Goal: Task Accomplishment & Management: Use online tool/utility

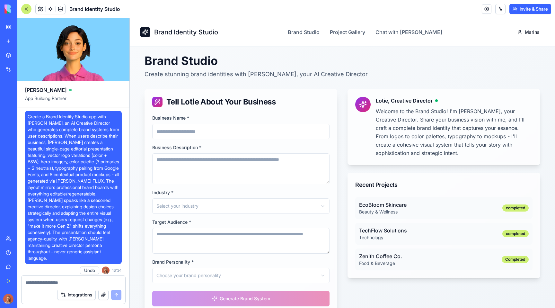
scroll to position [1096, 0]
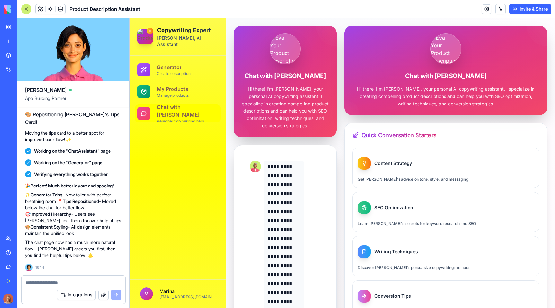
scroll to position [5863, 0]
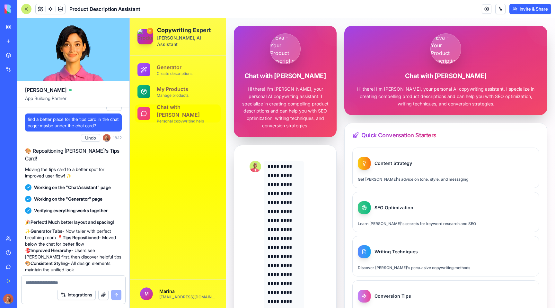
click at [92, 142] on button "Undo" at bounding box center [90, 138] width 19 height 8
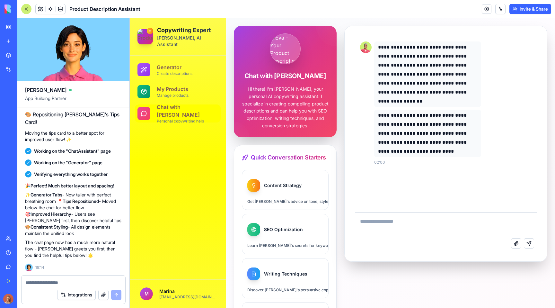
scroll to position [5966, 0]
click at [24, 26] on div "My Workspace" at bounding box center [19, 27] width 8 height 6
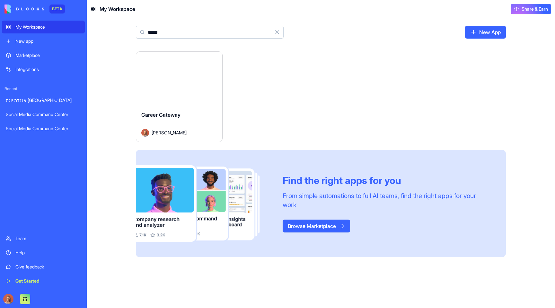
type input "*****"
click at [207, 95] on div "Launch" at bounding box center [179, 79] width 86 height 54
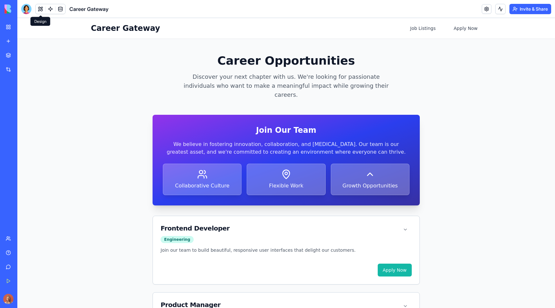
click at [40, 10] on button at bounding box center [41, 9] width 10 height 10
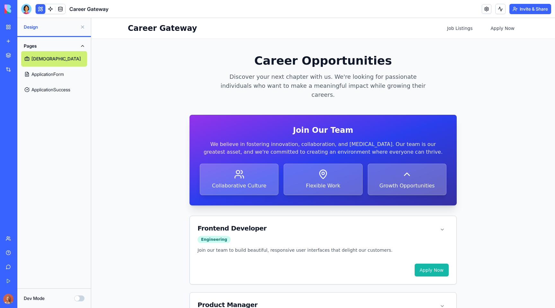
click at [48, 87] on link "ApplicationSuccess" at bounding box center [54, 89] width 66 height 15
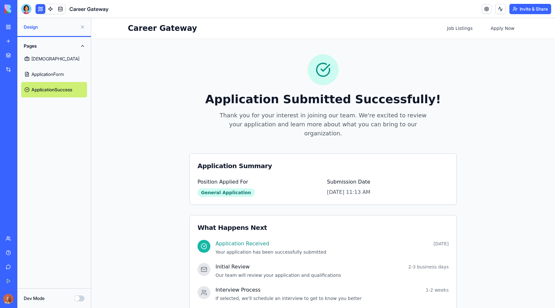
click at [59, 71] on link "ApplicationForm" at bounding box center [54, 73] width 66 height 15
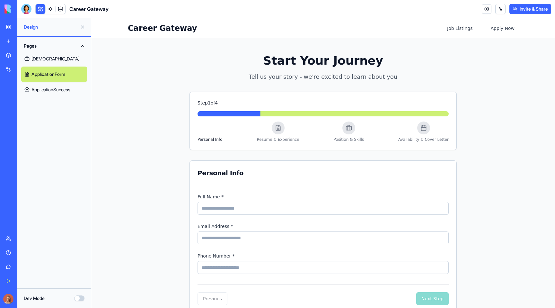
click at [62, 56] on link "JobListings" at bounding box center [54, 58] width 66 height 15
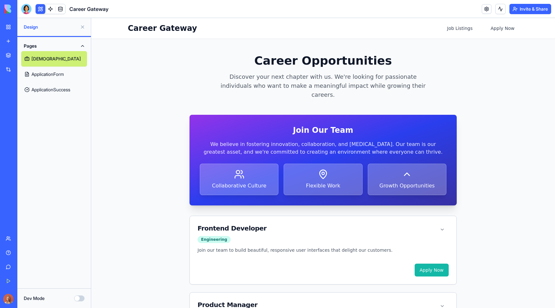
click at [58, 87] on link "ApplicationSuccess" at bounding box center [54, 89] width 66 height 15
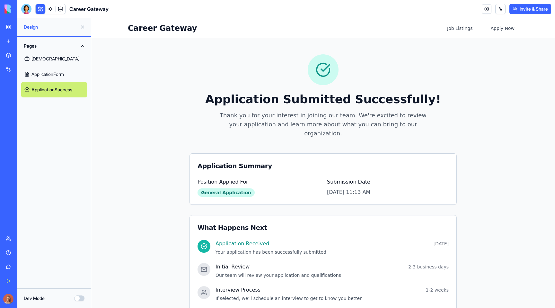
click at [62, 69] on link "ApplicationForm" at bounding box center [54, 73] width 66 height 15
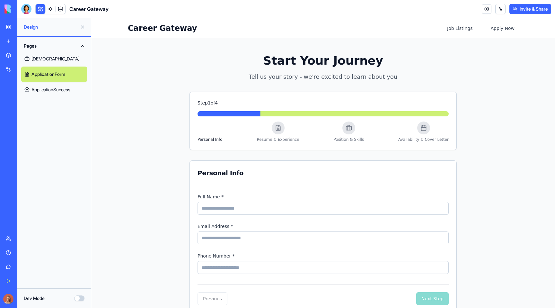
click at [61, 58] on link "JobListings" at bounding box center [54, 58] width 66 height 15
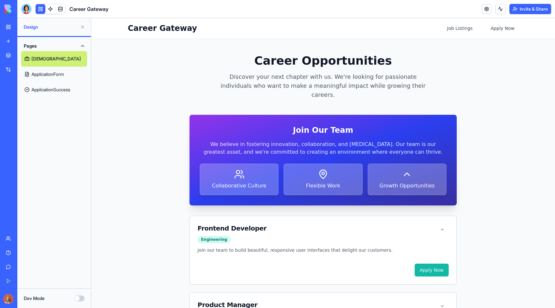
click at [40, 6] on button at bounding box center [41, 9] width 10 height 10
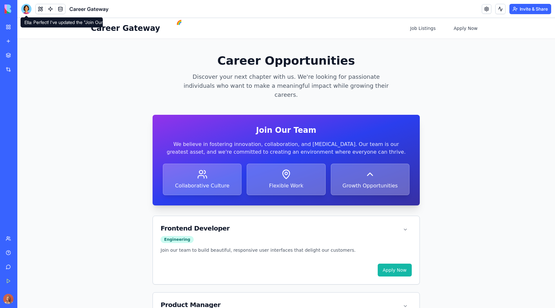
click at [31, 8] on div at bounding box center [26, 9] width 10 height 10
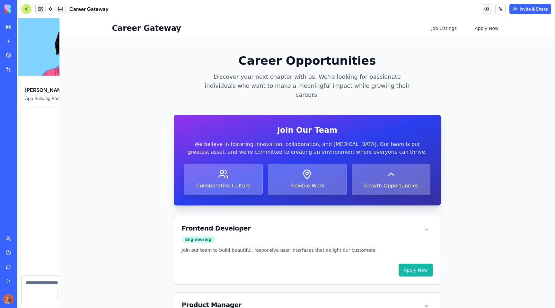
scroll to position [627, 0]
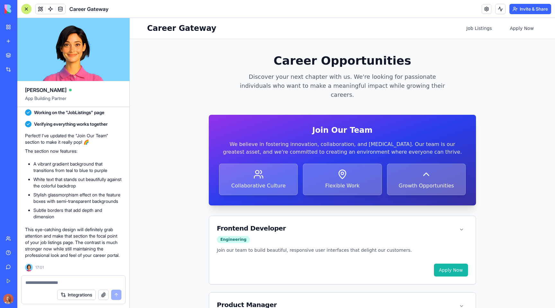
click at [24, 10] on div at bounding box center [26, 9] width 10 height 10
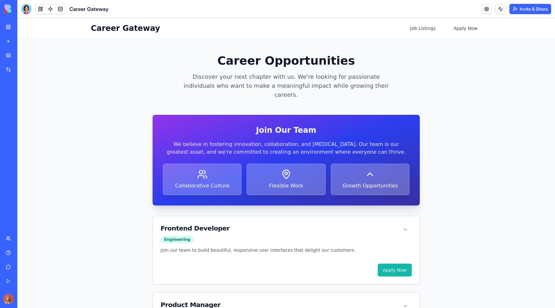
click at [24, 29] on div "My Workspace" at bounding box center [19, 27] width 8 height 6
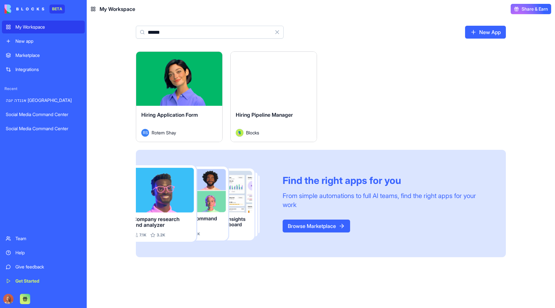
type input "******"
click at [129, 45] on div "****** Clear New App" at bounding box center [320, 34] width 411 height 33
click at [62, 27] on div "My Workspace" at bounding box center [48, 27] width 66 height 6
click at [429, 130] on div "Launch Hiring Application Form RS Rotem Shay Launch Hiring Pipeline Manager Blo…" at bounding box center [321, 154] width 370 height 206
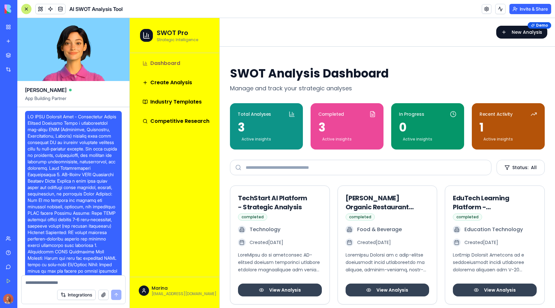
scroll to position [5270, 0]
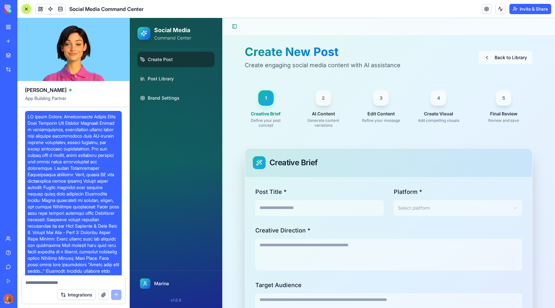
scroll to position [2260, 0]
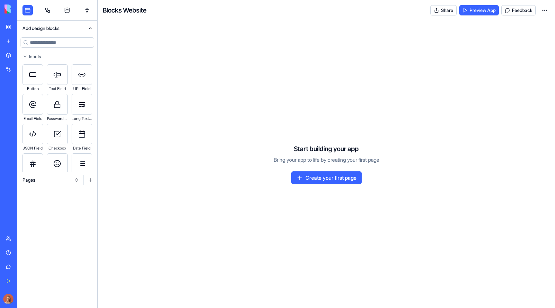
click at [11, 38] on link "New app" at bounding box center [15, 41] width 26 height 13
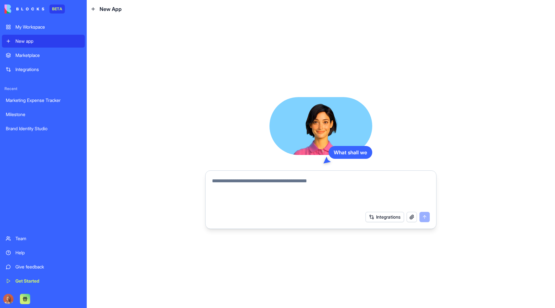
click at [35, 28] on div "My Workspace" at bounding box center [48, 27] width 66 height 6
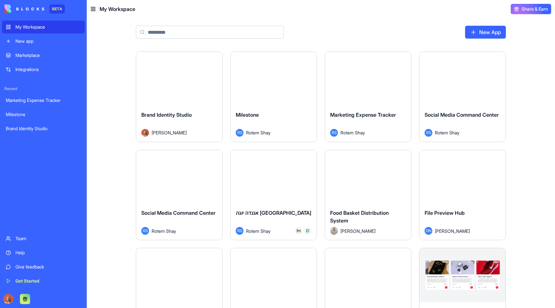
click at [169, 31] on input at bounding box center [210, 32] width 148 height 13
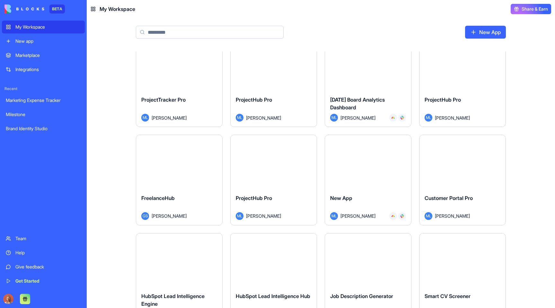
scroll to position [923, 0]
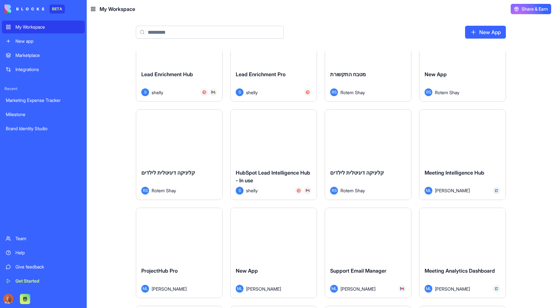
click at [200, 25] on div "New App" at bounding box center [320, 34] width 411 height 33
click at [200, 28] on input at bounding box center [210, 32] width 148 height 13
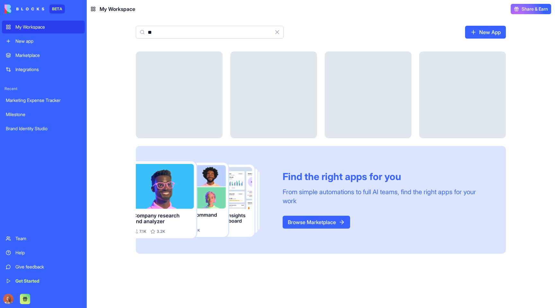
scroll to position [0, 0]
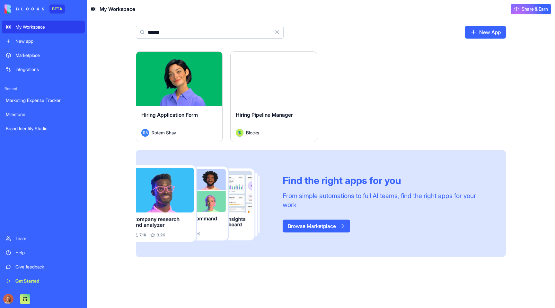
type input "******"
click at [290, 92] on div "Launch" at bounding box center [274, 79] width 86 height 54
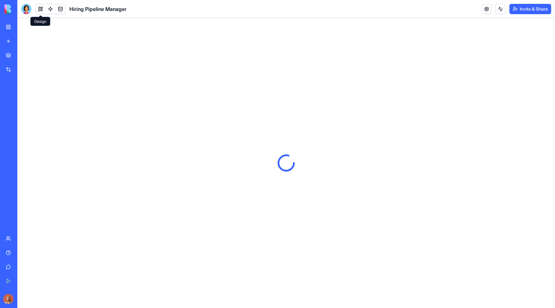
click at [36, 7] on button at bounding box center [41, 9] width 10 height 10
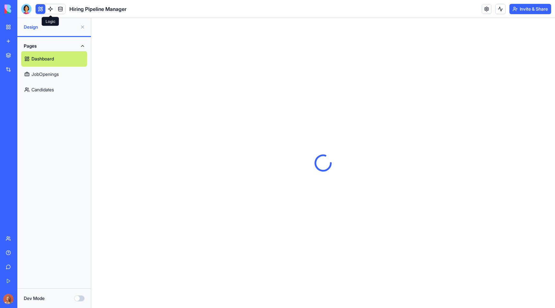
click at [39, 9] on button at bounding box center [41, 9] width 10 height 10
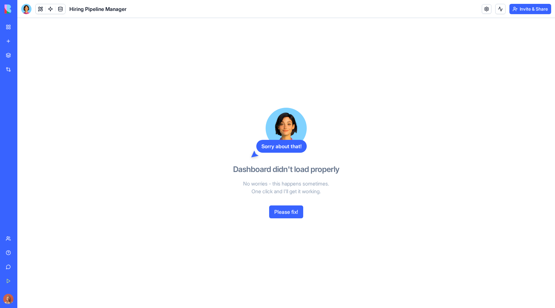
click at [13, 27] on link "My Workspace" at bounding box center [15, 27] width 26 height 13
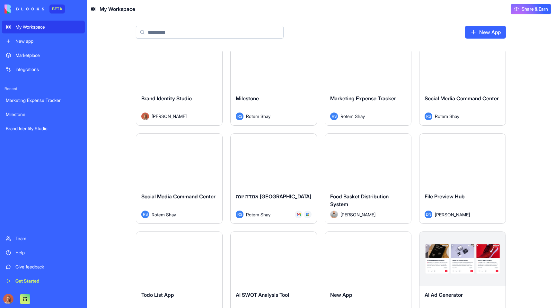
scroll to position [21, 0]
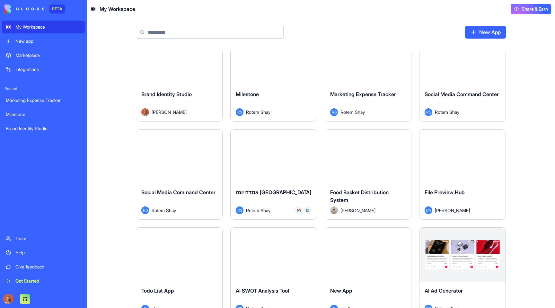
click at [50, 61] on link "Marketplace" at bounding box center [43, 55] width 83 height 13
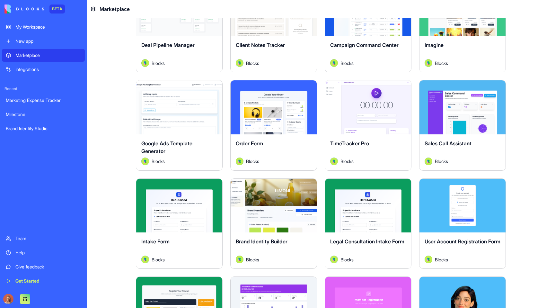
scroll to position [57, 0]
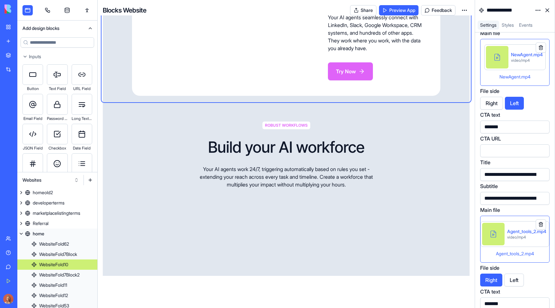
scroll to position [1389, 0]
